Goal: Task Accomplishment & Management: Use online tool/utility

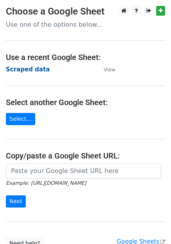
click at [38, 68] on strong "Scraped data" at bounding box center [28, 69] width 44 height 7
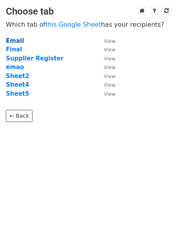
click at [14, 40] on strong "Email" at bounding box center [15, 40] width 18 height 7
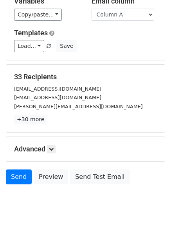
scroll to position [92, 0]
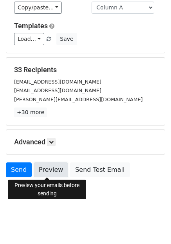
click at [52, 167] on link "Preview" at bounding box center [51, 169] width 34 height 15
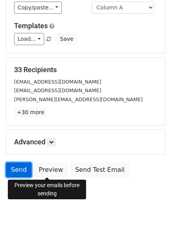
click at [15, 167] on link "Send" at bounding box center [19, 169] width 26 height 15
